Goal: Task Accomplishment & Management: Manage account settings

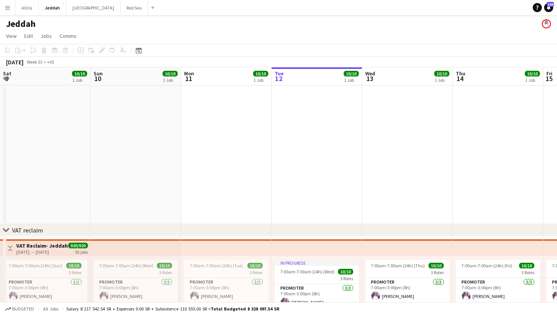
scroll to position [0, 181]
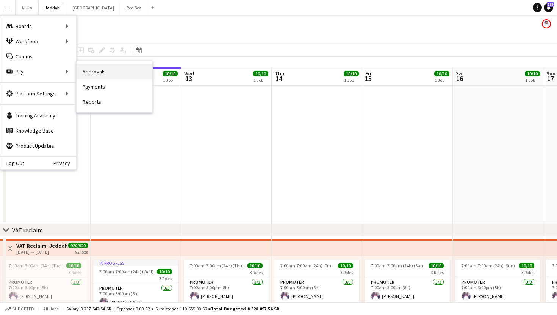
click at [94, 74] on link "Approvals" at bounding box center [115, 71] width 76 height 15
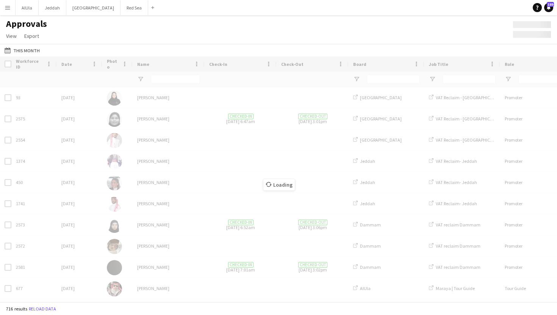
type input "**"
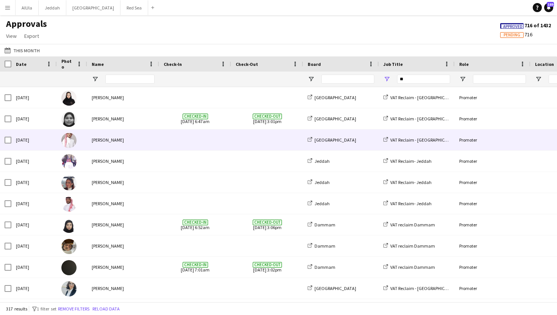
click at [122, 138] on div "[PERSON_NAME]" at bounding box center [123, 140] width 72 height 21
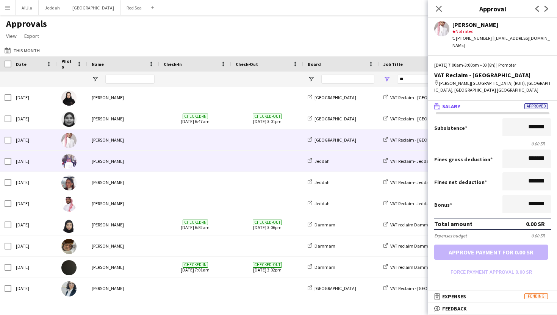
click at [120, 156] on div "[PERSON_NAME]" at bounding box center [123, 161] width 72 height 21
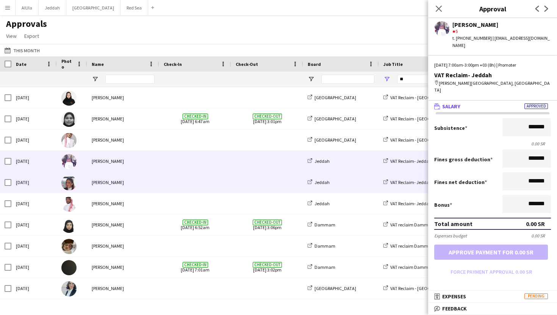
click at [125, 175] on div "[PERSON_NAME]" at bounding box center [123, 182] width 72 height 21
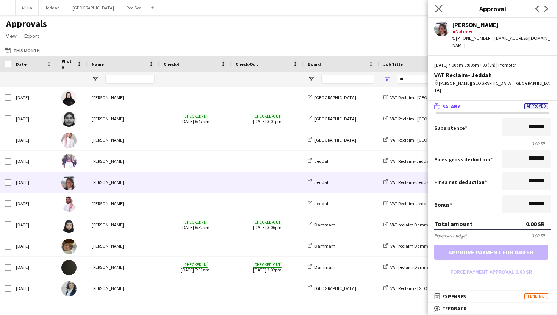
click at [436, 13] on app-icon "Close pop-in" at bounding box center [438, 8] width 11 height 11
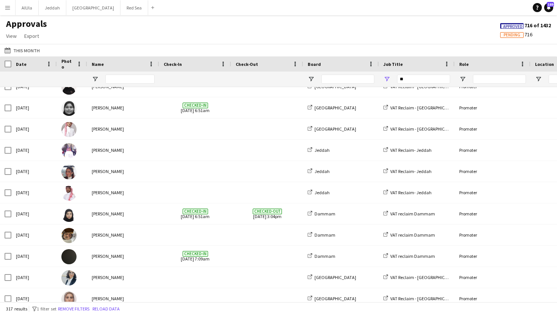
scroll to position [826, 0]
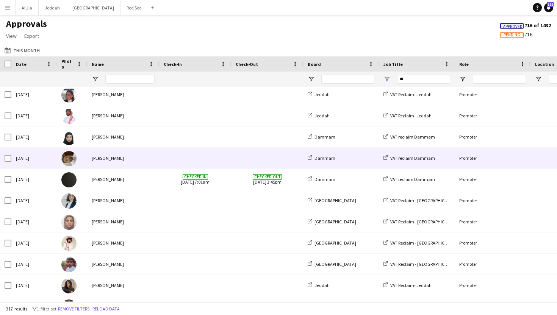
click at [130, 160] on div "[PERSON_NAME]" at bounding box center [123, 158] width 72 height 21
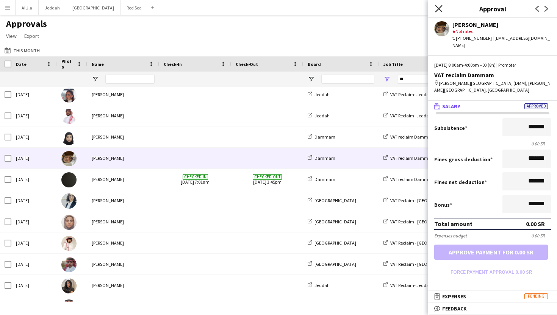
click at [439, 6] on icon "Close pop-in" at bounding box center [438, 8] width 7 height 7
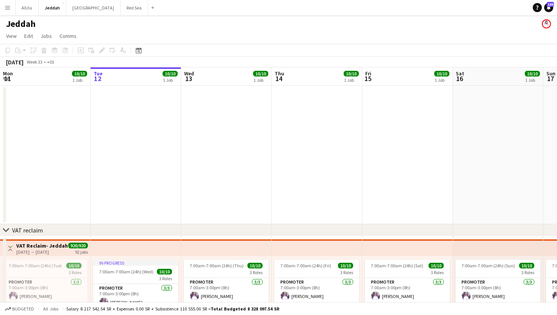
click at [8, 10] on app-icon "Menu" at bounding box center [8, 8] width 6 height 6
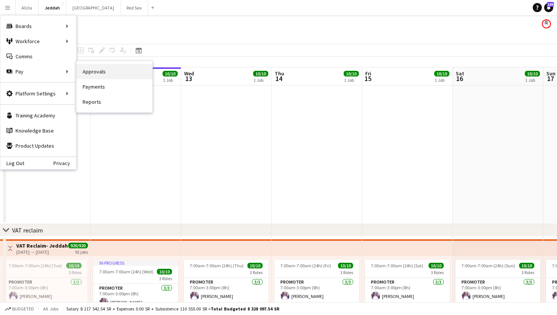
click at [92, 68] on link "Approvals" at bounding box center [115, 71] width 76 height 15
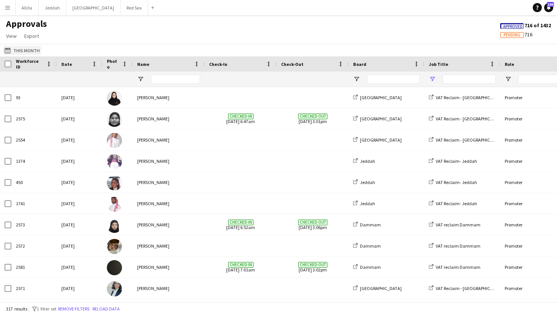
type input "**"
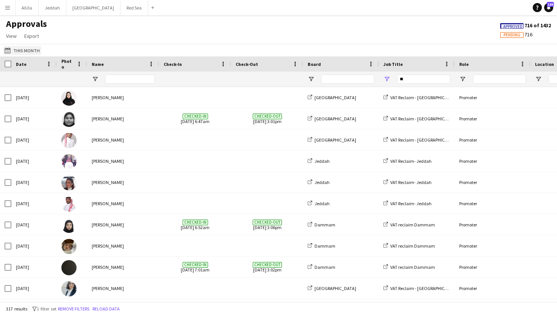
click at [27, 48] on button "This Month This Month" at bounding box center [22, 50] width 38 height 9
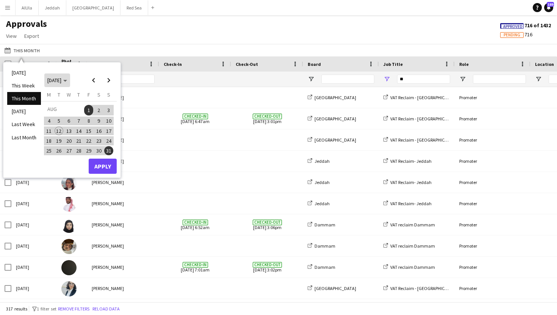
click at [61, 83] on span "[DATE]" at bounding box center [54, 80] width 14 height 7
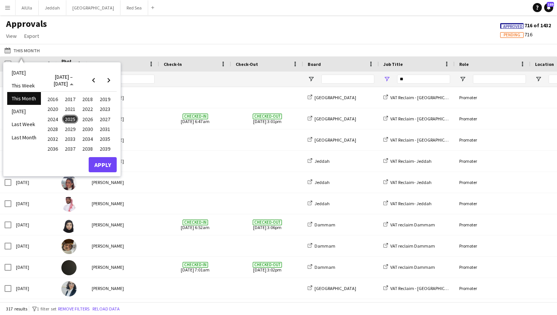
click at [72, 120] on span "2025" at bounding box center [70, 119] width 16 height 9
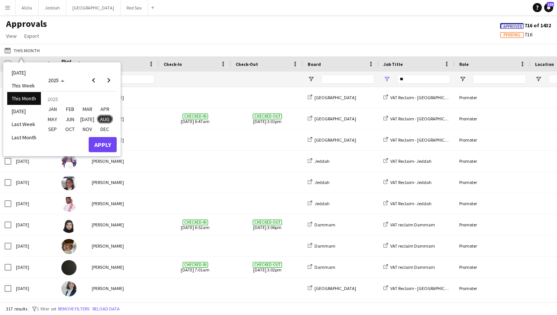
click at [67, 112] on span "FEB" at bounding box center [70, 109] width 16 height 9
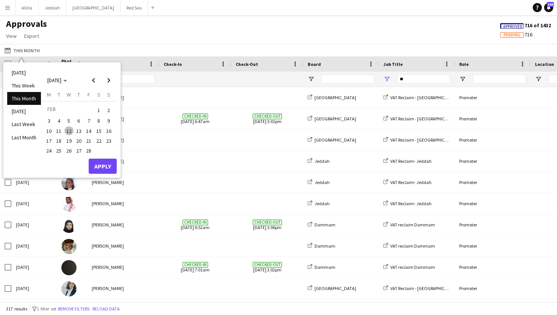
click at [98, 113] on span "1" at bounding box center [98, 110] width 9 height 11
click at [90, 151] on span "28" at bounding box center [88, 150] width 9 height 9
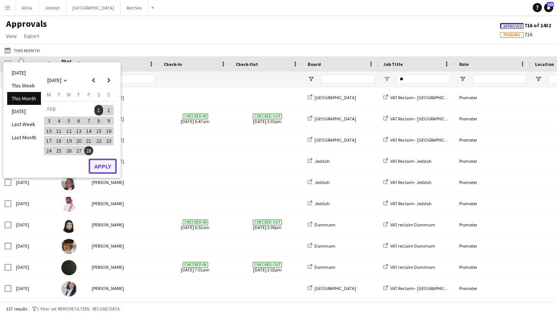
click at [101, 173] on button "Apply" at bounding box center [103, 166] width 28 height 15
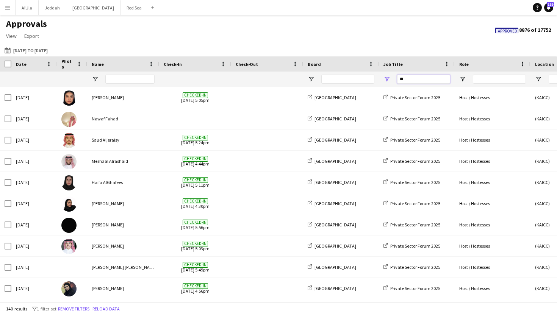
click at [418, 76] on input "**" at bounding box center [423, 79] width 53 height 9
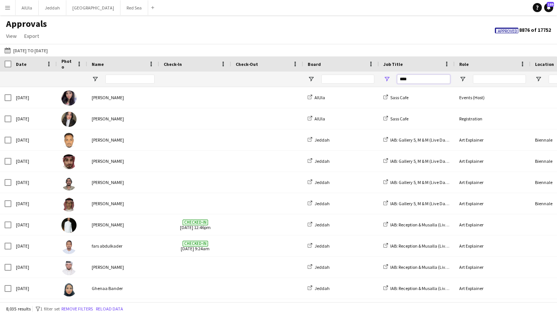
type input "*****"
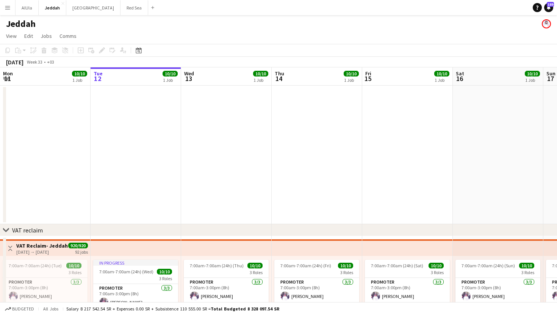
click at [9, 8] on app-icon "Menu" at bounding box center [8, 8] width 6 height 6
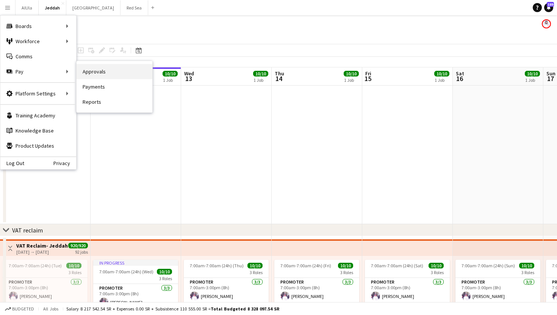
click at [100, 70] on link "Approvals" at bounding box center [115, 71] width 76 height 15
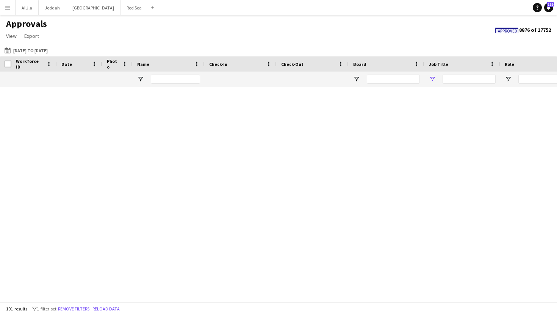
type input "*****"
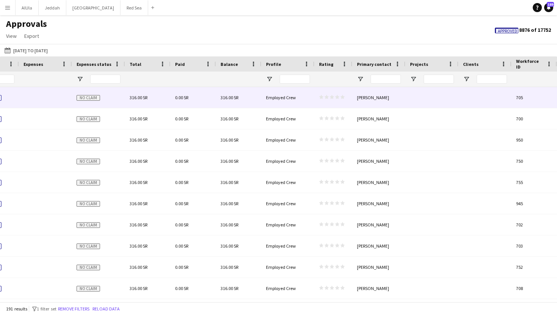
click at [343, 99] on icon "star" at bounding box center [342, 97] width 5 height 5
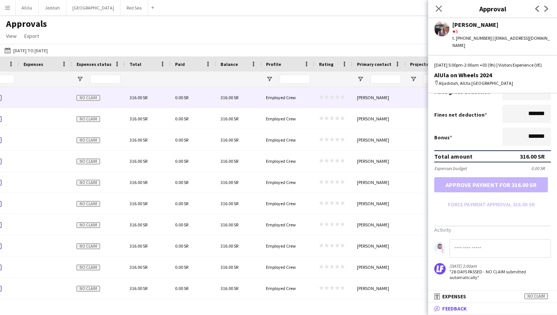
click at [477, 305] on mat-expansion-panel-header "bubble-pencil Feedback" at bounding box center [492, 308] width 129 height 11
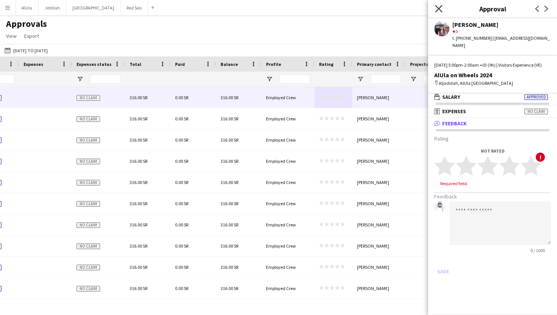
click at [438, 8] on icon at bounding box center [438, 8] width 7 height 7
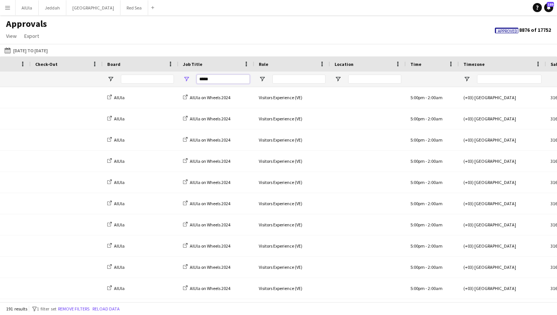
click at [226, 80] on input "*****" at bounding box center [223, 79] width 53 height 9
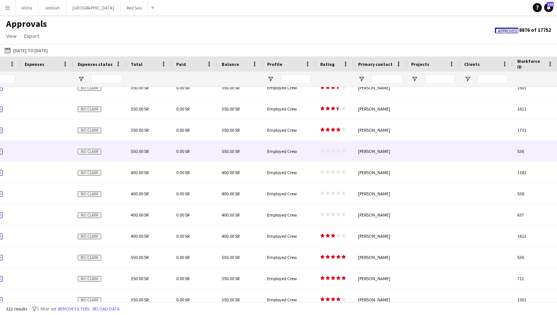
type input "******"
click at [280, 150] on span "Employed Crew" at bounding box center [282, 152] width 30 height 6
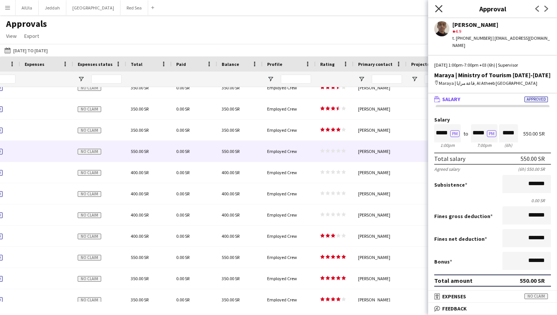
click at [441, 10] on icon at bounding box center [438, 8] width 7 height 7
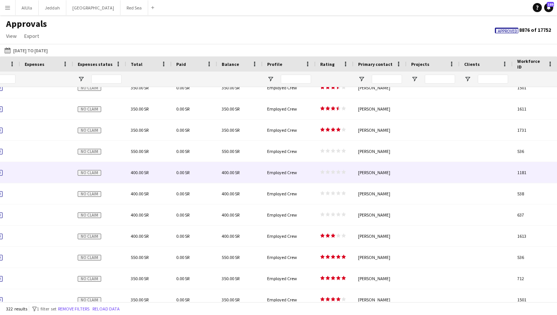
click at [343, 169] on div "star star star star star star star star star star" at bounding box center [335, 172] width 38 height 21
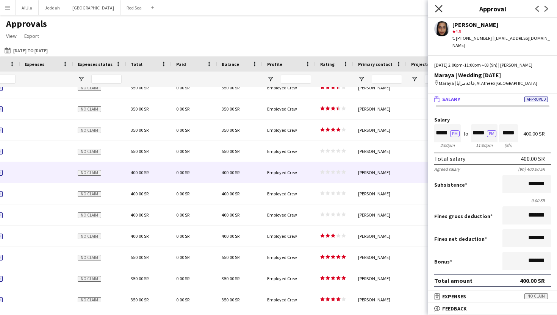
click at [438, 9] on icon at bounding box center [438, 8] width 7 height 7
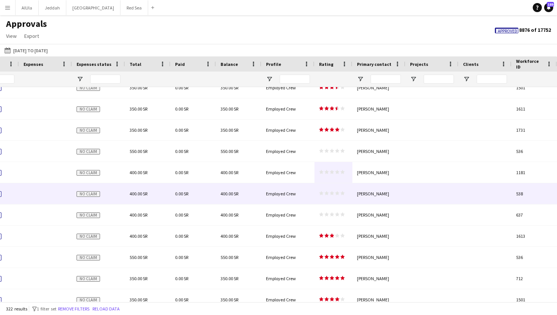
click at [329, 195] on span "star star star star star" at bounding box center [332, 193] width 26 height 5
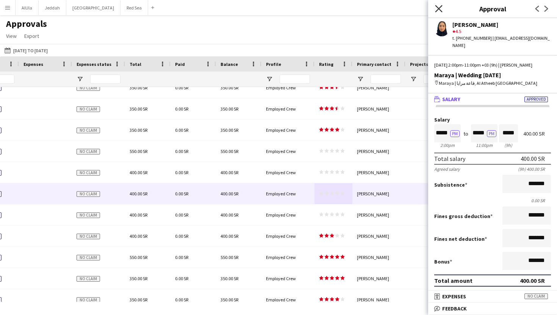
click at [438, 9] on icon "Close pop-in" at bounding box center [438, 8] width 7 height 7
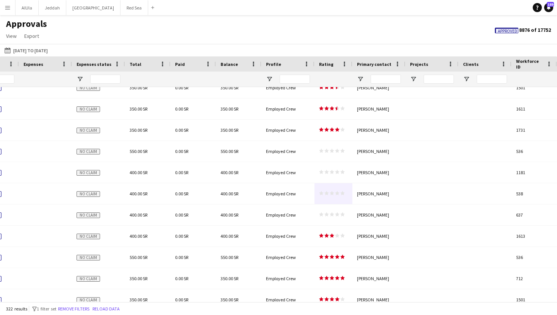
click at [8, 12] on button "Menu" at bounding box center [7, 7] width 15 height 15
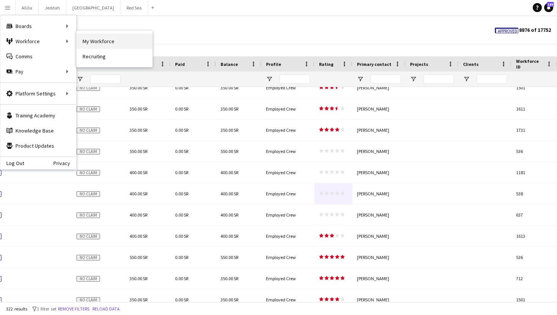
click at [95, 44] on link "My Workforce" at bounding box center [115, 41] width 76 height 15
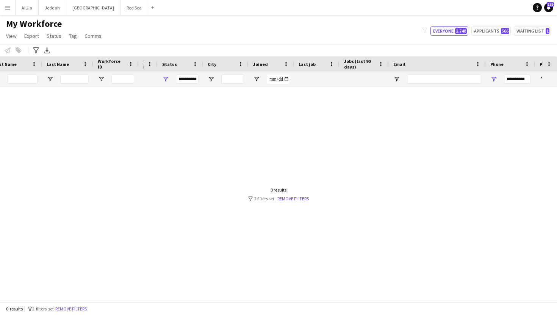
scroll to position [0, 166]
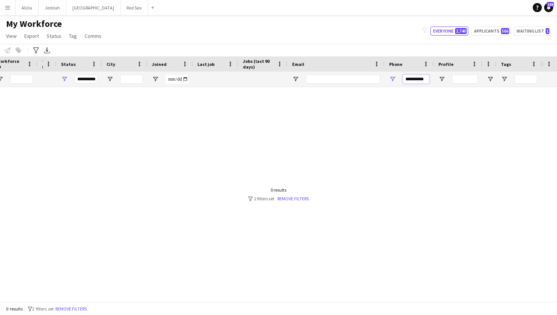
click at [414, 80] on input "**********" at bounding box center [416, 79] width 27 height 9
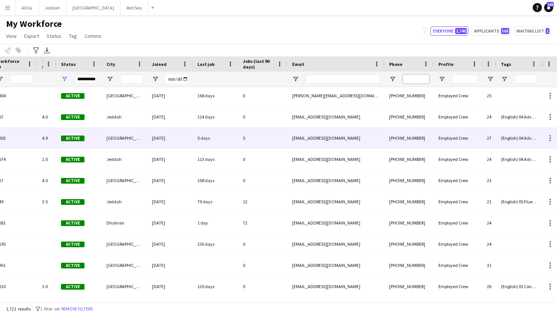
scroll to position [109, 0]
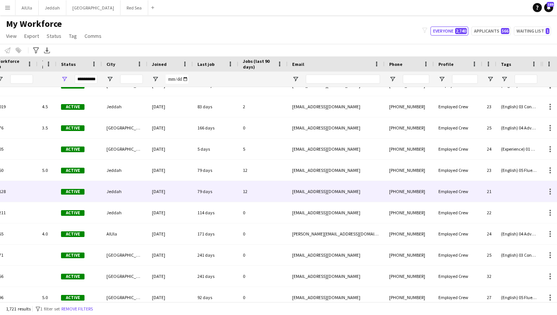
click at [504, 189] on div at bounding box center [518, 191] width 45 height 21
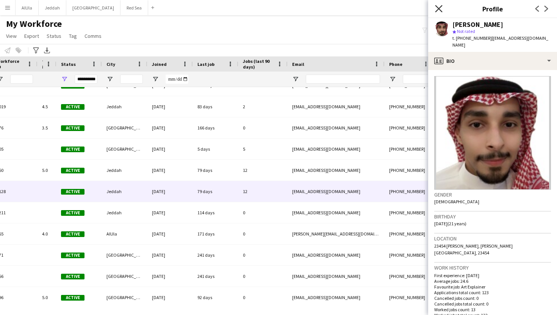
click at [440, 8] on icon "Close pop-in" at bounding box center [438, 8] width 7 height 7
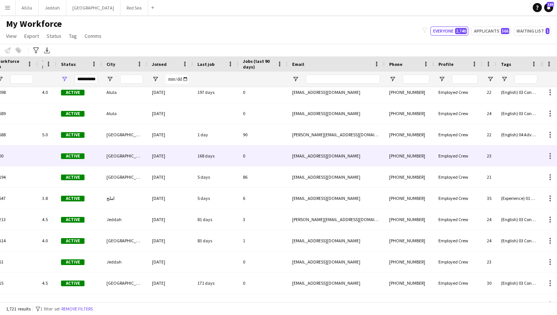
click at [510, 153] on div at bounding box center [518, 155] width 45 height 21
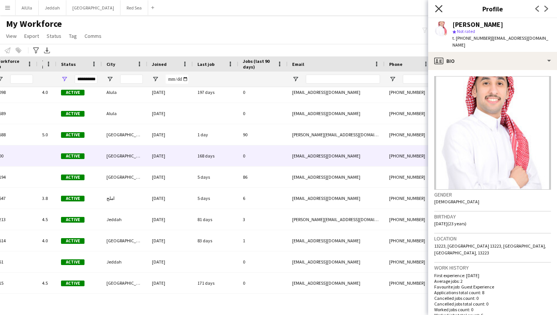
click at [439, 7] on icon at bounding box center [438, 8] width 7 height 7
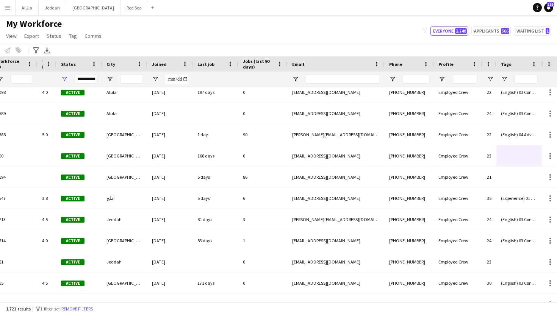
click at [6, 12] on button "Menu" at bounding box center [7, 7] width 15 height 15
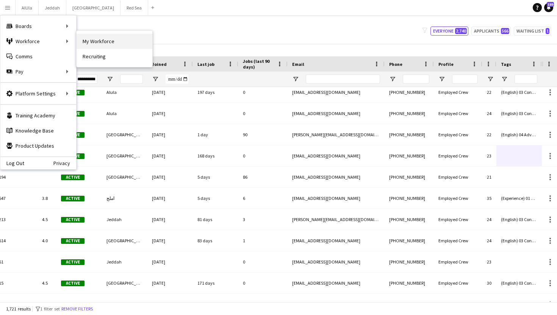
click at [95, 40] on link "My Workforce" at bounding box center [115, 41] width 76 height 15
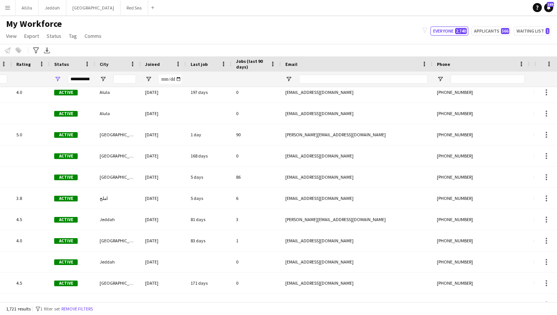
type input "**********"
